Goal: Task Accomplishment & Management: Manage account settings

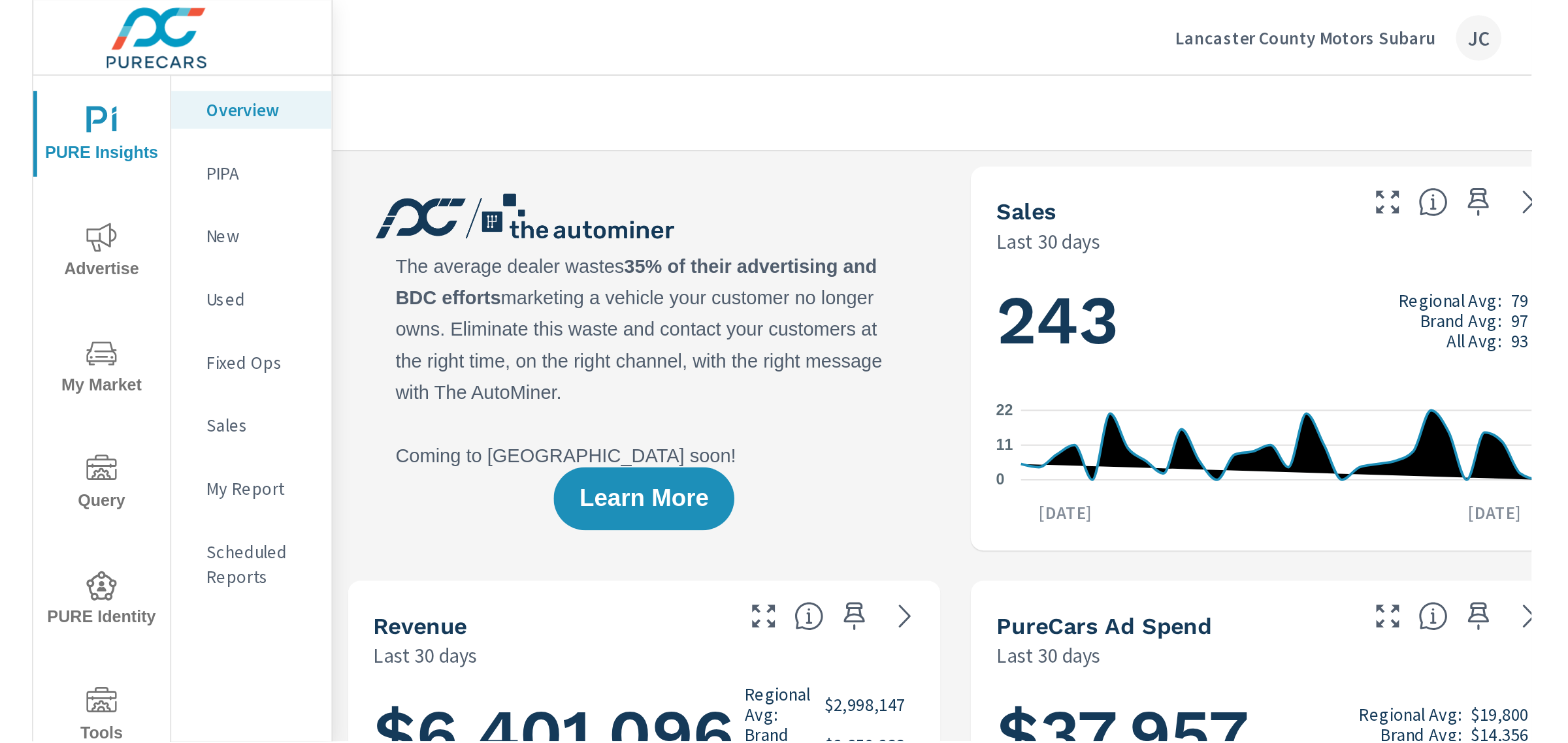
scroll to position [539, 0]
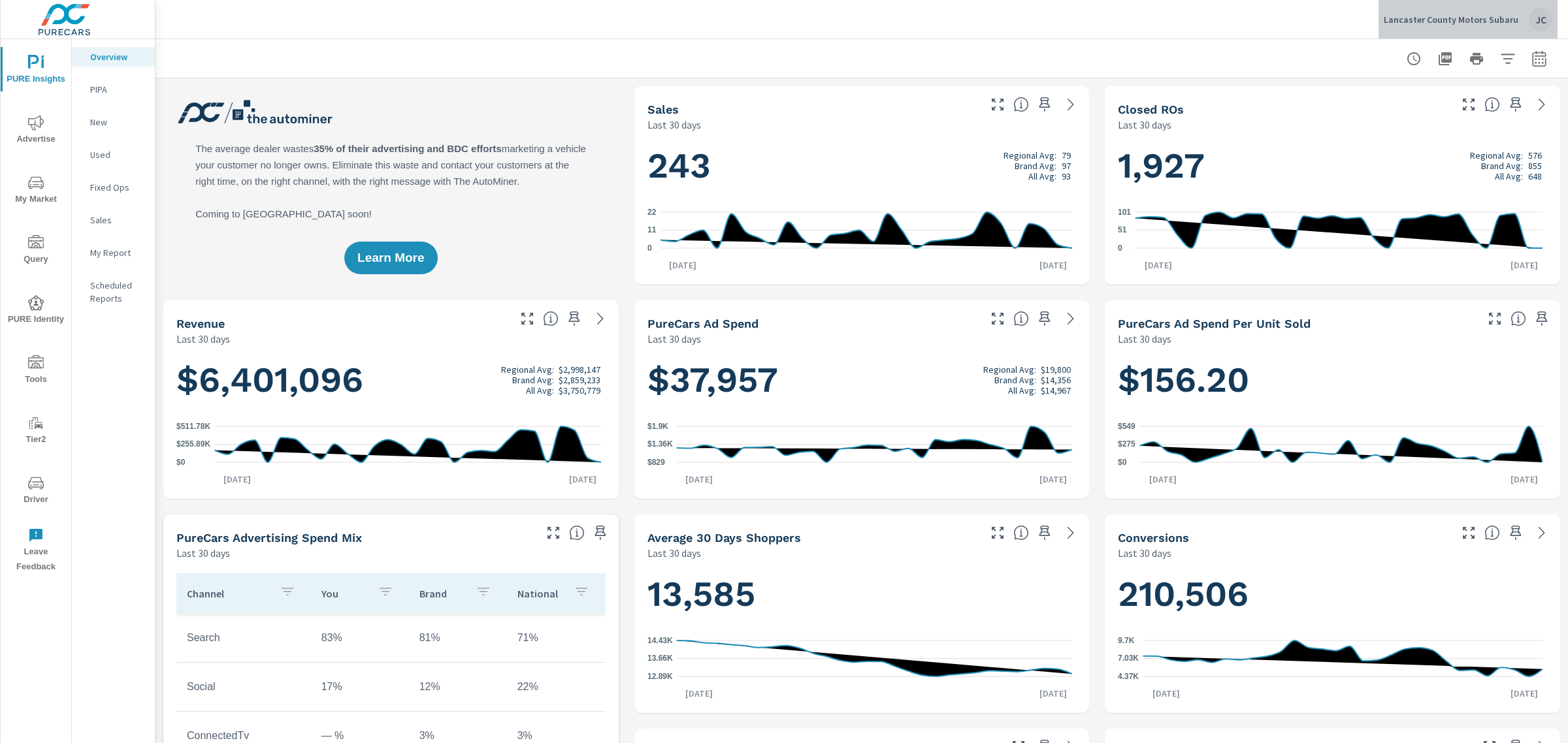
click at [1475, 17] on p "Lancaster County Motors Subaru" at bounding box center [1451, 19] width 135 height 12
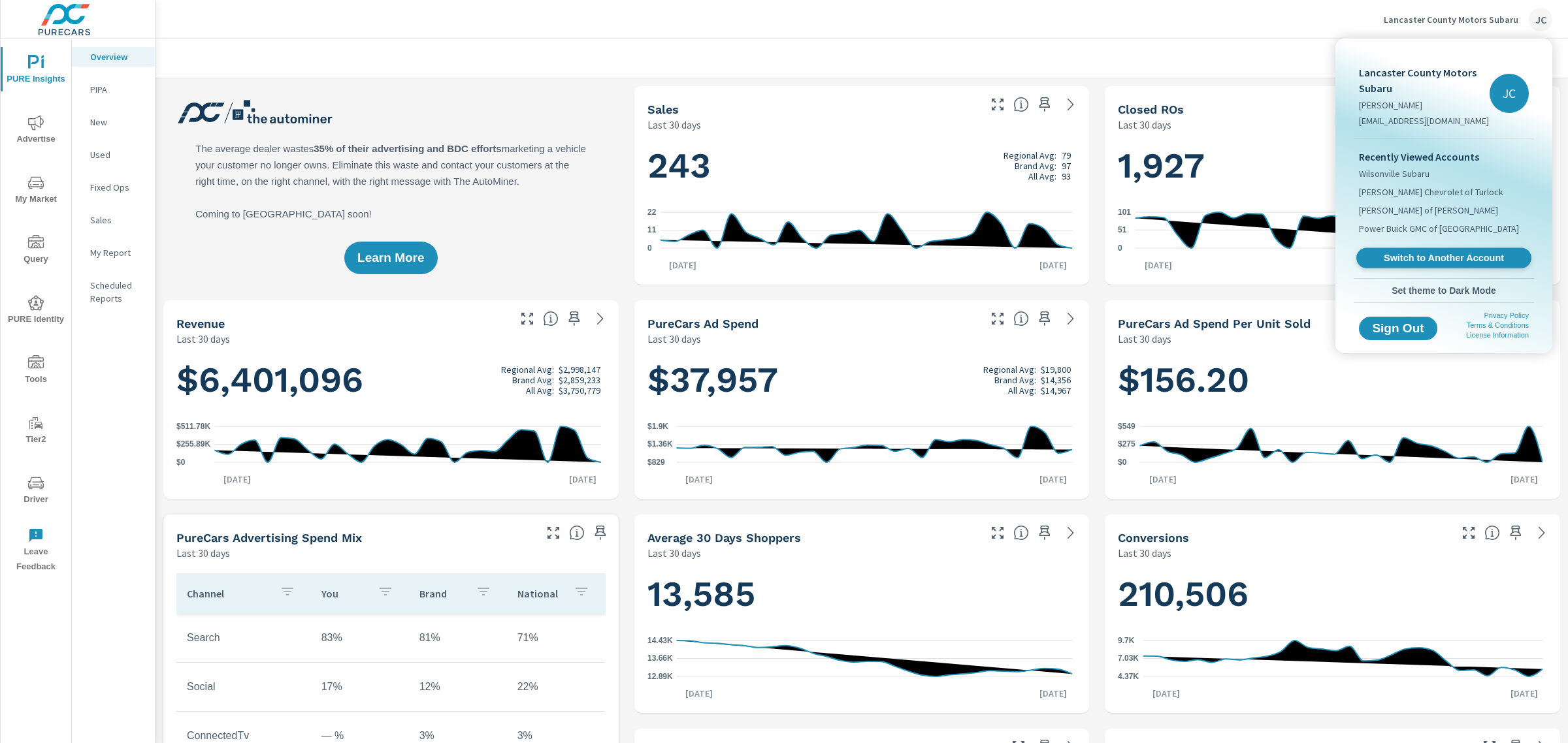
click at [1422, 262] on span "Switch to Another Account" at bounding box center [1443, 258] width 160 height 12
